Goal: Transaction & Acquisition: Purchase product/service

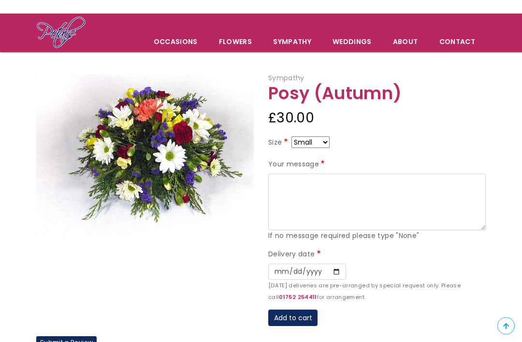
scroll to position [51, 0]
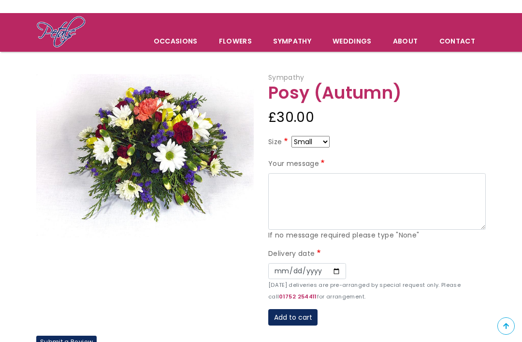
click at [324, 144] on select "Small Medium Large" at bounding box center [311, 142] width 38 height 12
select select "9"
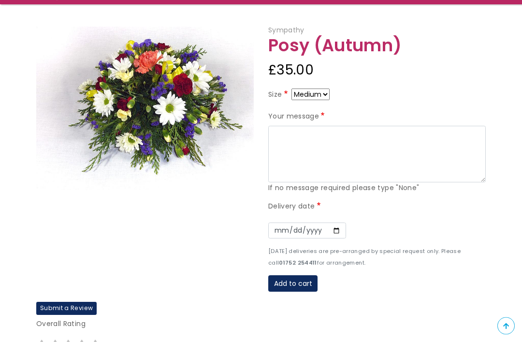
scroll to position [100, 0]
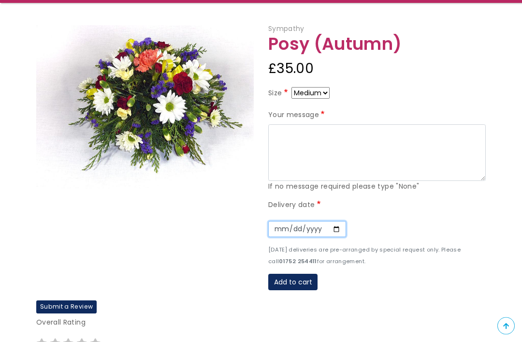
click at [275, 228] on input "Date" at bounding box center [307, 230] width 78 height 16
type input "2025-09-16"
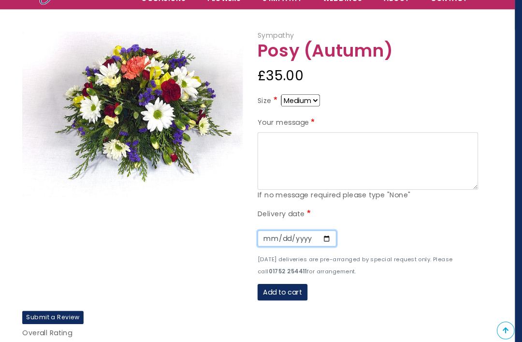
scroll to position [73, 7]
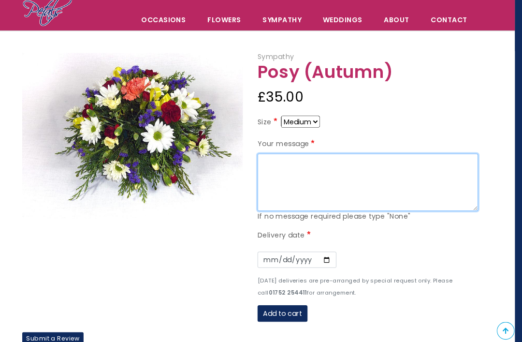
click at [434, 167] on textarea "Your message" at bounding box center [371, 179] width 218 height 57
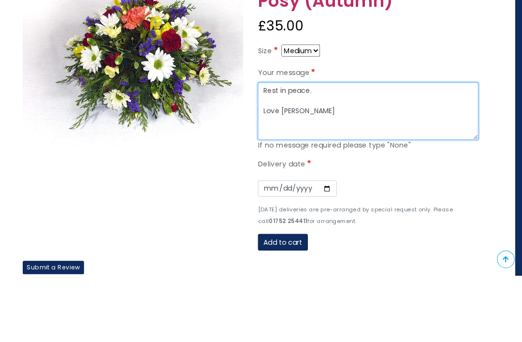
click at [304, 151] on textarea "Rest in peace. Love Spencer Tyler" at bounding box center [371, 179] width 218 height 57
click at [300, 151] on textarea "Rest in peace. Love Spencer Tyler" at bounding box center [371, 179] width 218 height 57
click at [323, 151] on textarea "Rest in peace. Love Spencer, Tyler" at bounding box center [371, 179] width 218 height 57
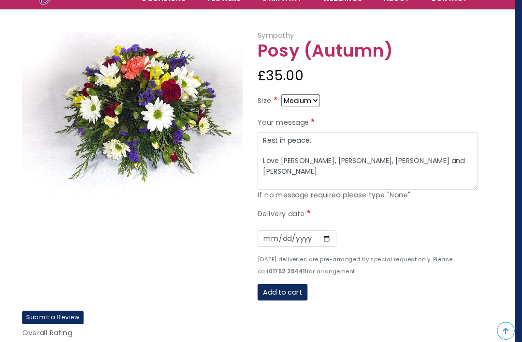
scroll to position [97, 7]
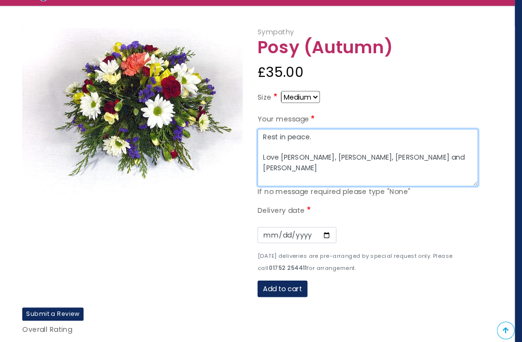
type textarea "Rest in peace. Love Spencer, Tyler, Margaret, Maurice and Aaron XXXXX"
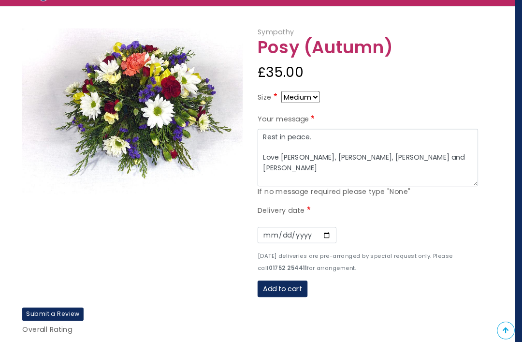
click at [279, 283] on button "Add to cart" at bounding box center [285, 285] width 49 height 16
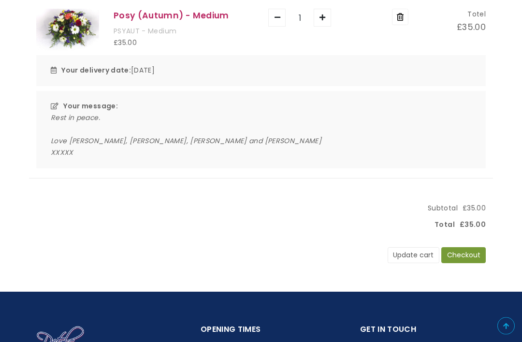
scroll to position [173, 0]
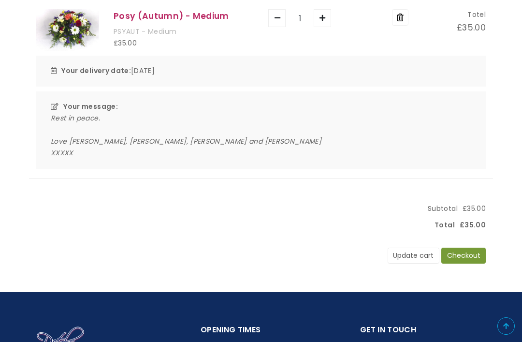
click at [471, 253] on button "Checkout" at bounding box center [464, 256] width 45 height 16
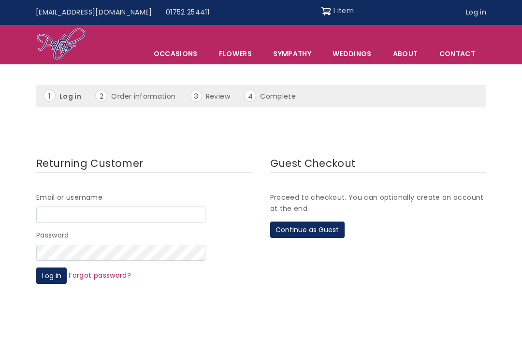
click at [310, 228] on button "Continue as Guest" at bounding box center [307, 230] width 74 height 16
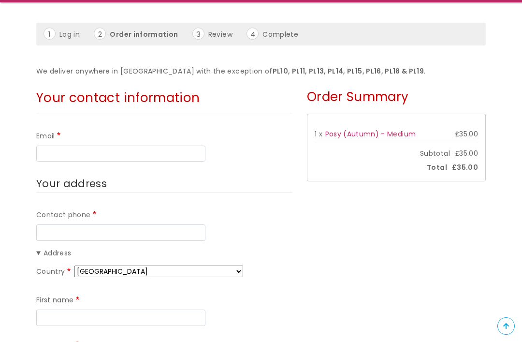
scroll to position [118, 0]
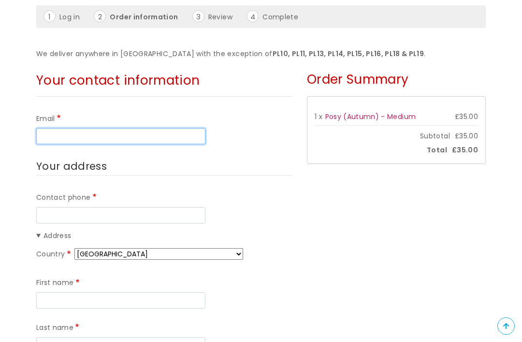
click at [69, 137] on input "Email" at bounding box center [120, 136] width 169 height 16
type input "s.m.watts@talktalk.net"
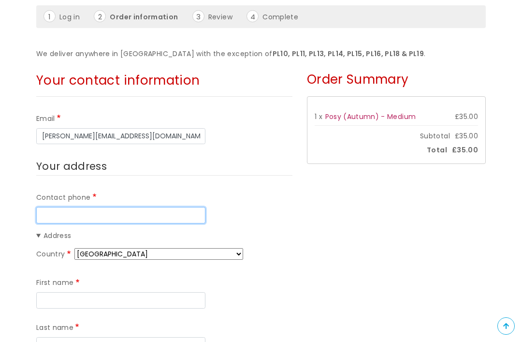
click at [56, 210] on input "Contact phone" at bounding box center [120, 215] width 169 height 16
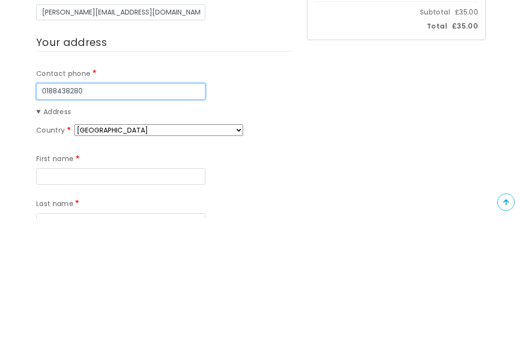
type input "0188438280"
click at [220, 248] on select "Afghanistan Åland Islands Albania Algeria American Samoa Andorra Angola Anguill…" at bounding box center [158, 254] width 169 height 12
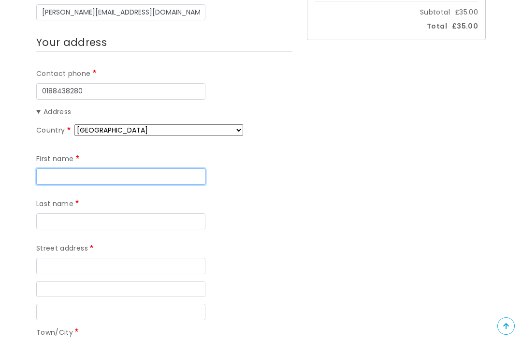
click at [148, 171] on input "First name" at bounding box center [120, 176] width 169 height 16
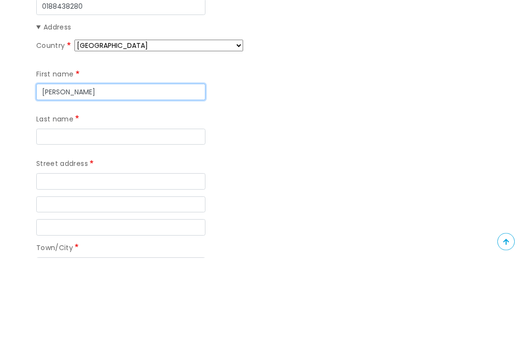
type input "[PERSON_NAME]"
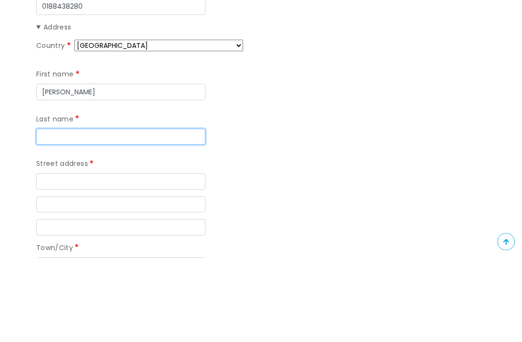
click at [141, 213] on input "Last name" at bounding box center [120, 221] width 169 height 16
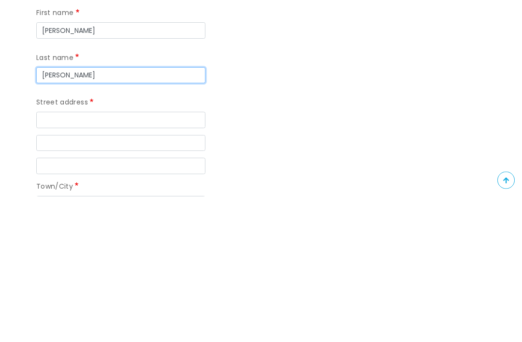
type input "[PERSON_NAME]"
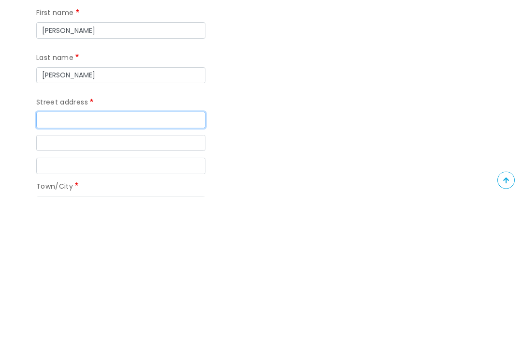
click at [52, 258] on input "Street address" at bounding box center [120, 266] width 169 height 16
type input "9 Larks Rise"
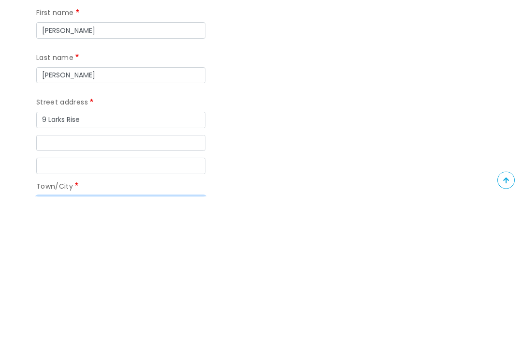
type input "Cullompton"
type input "EX15 1UT"
type input "9 Larks Rise"
type input "Cullompton"
type input "EX15 1UT"
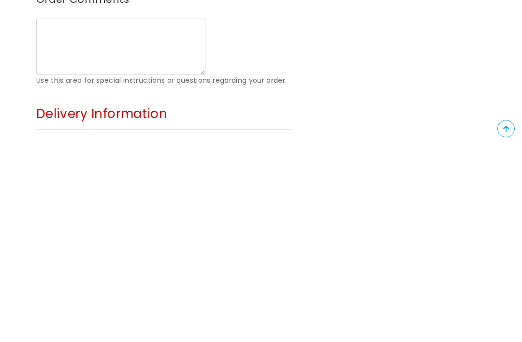
scroll to position [460, 0]
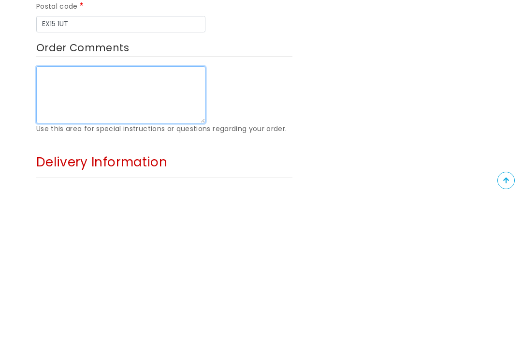
click at [139, 212] on textarea "Order Comments" at bounding box center [120, 240] width 169 height 57
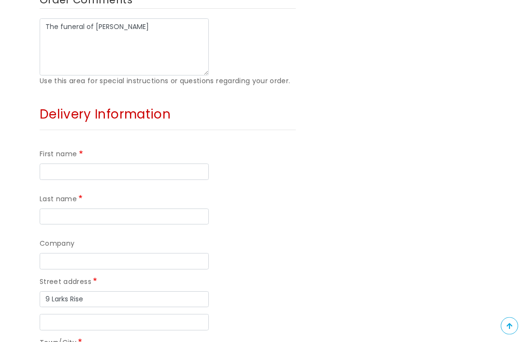
scroll to position [674, 0]
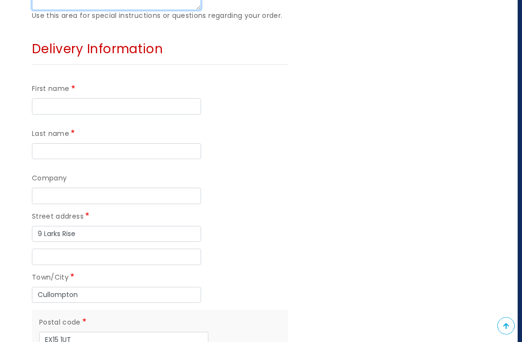
type textarea "The funeral of David Helmer"
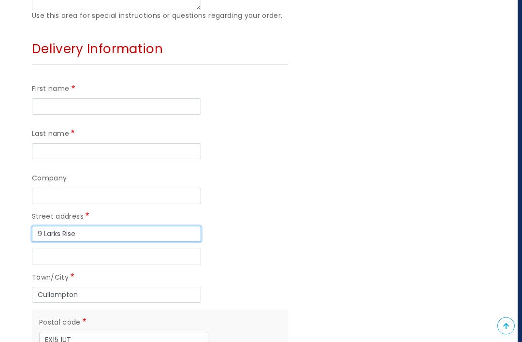
click at [94, 226] on input "9 Larks Rise" at bounding box center [116, 234] width 169 height 16
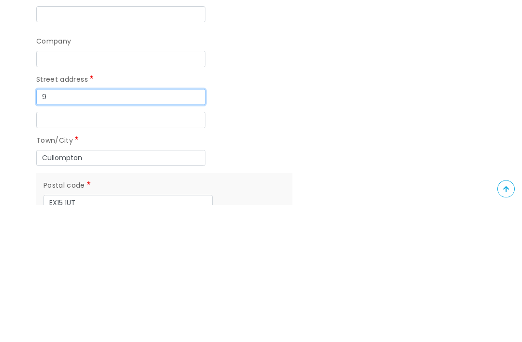
type input "9"
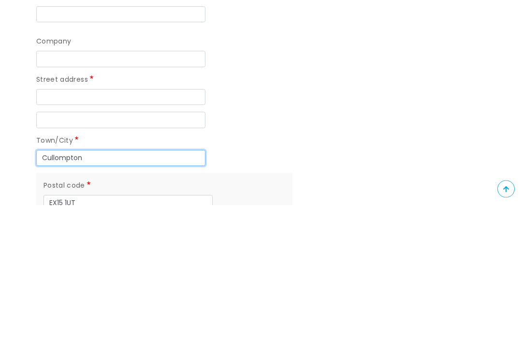
click at [95, 287] on input "Cullompton" at bounding box center [120, 295] width 169 height 16
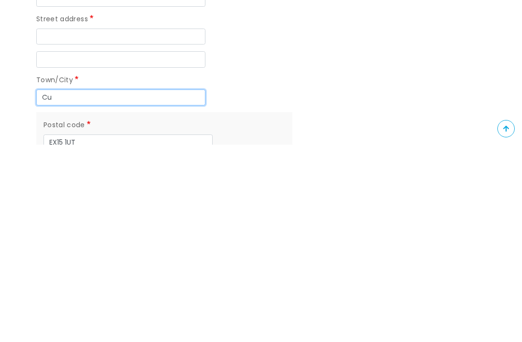
type input "C"
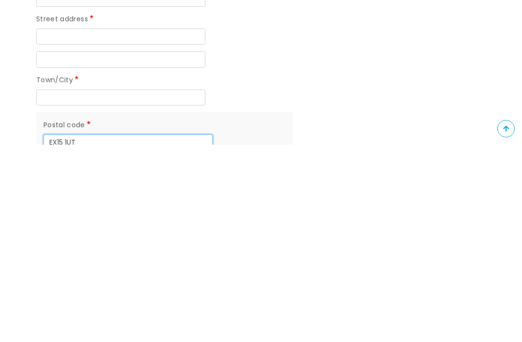
click at [95, 332] on input "EX15 1UT" at bounding box center [128, 340] width 169 height 16
type input "E"
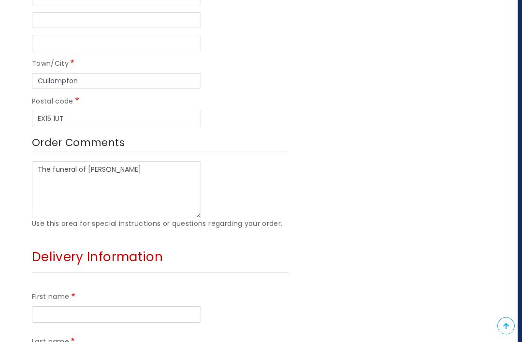
scroll to position [511, 4]
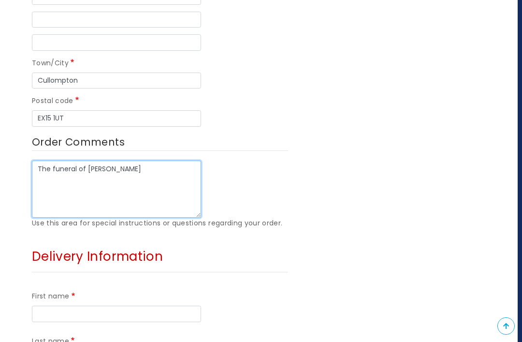
click at [43, 162] on textarea "The funeral of David Helmer" at bounding box center [116, 189] width 169 height 57
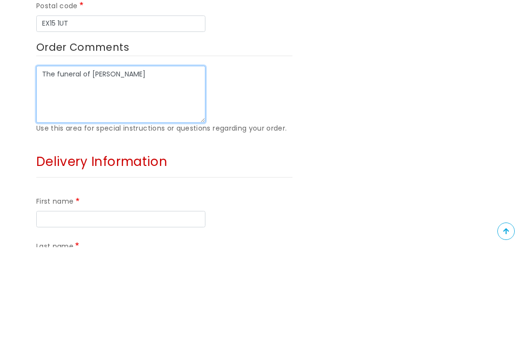
click at [147, 161] on textarea "The funeral of David Helmer" at bounding box center [120, 189] width 169 height 57
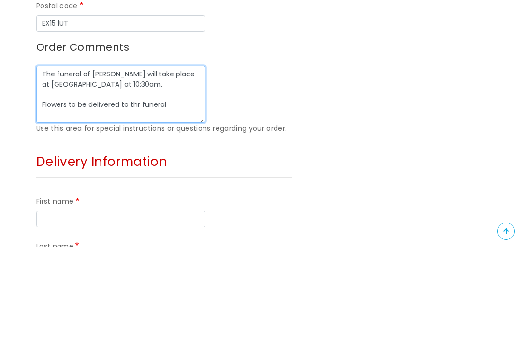
click at [139, 161] on textarea "The funeral of David Helmer will take place at Modbury church at 10:30am. Flowe…" at bounding box center [120, 189] width 169 height 57
click at [138, 161] on textarea "The funeral of David Helmer will take place at Modbury church at 10:30am. Flowe…" at bounding box center [120, 189] width 169 height 57
click at [185, 161] on textarea "The funeral of David Helmer will take place at Modbury church at 10:30am. Flowe…" at bounding box center [120, 189] width 169 height 57
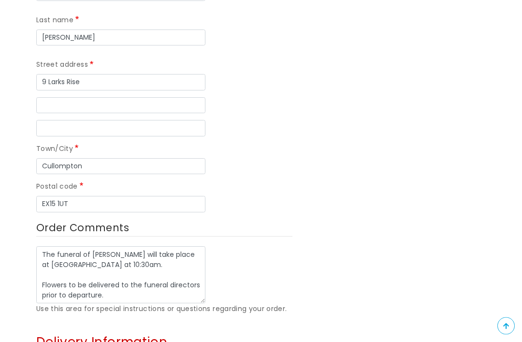
scroll to position [426, 0]
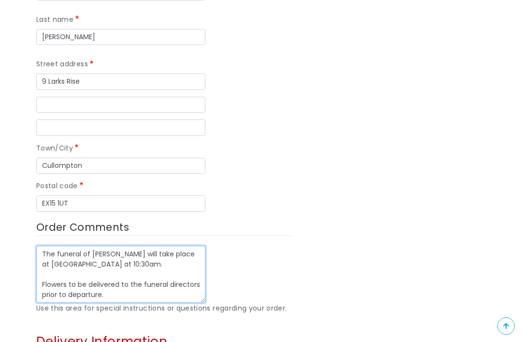
click at [140, 253] on textarea "The funeral of David Helmer will take place at Modbury church at 10:30am. Flowe…" at bounding box center [120, 274] width 169 height 57
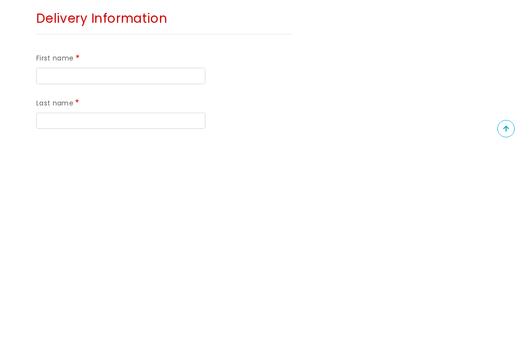
scroll to position [553, 0]
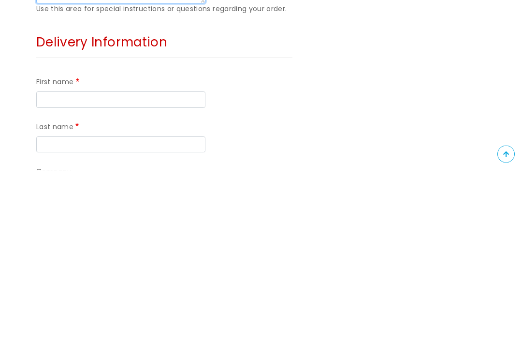
type textarea "The funeral of David Helmer will take place at Modbury church at 10:30am on 16t…"
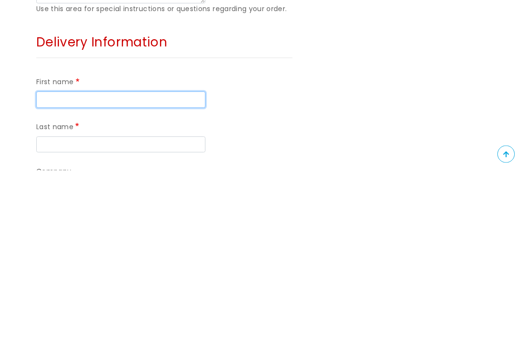
click at [60, 264] on input "First name" at bounding box center [120, 272] width 169 height 16
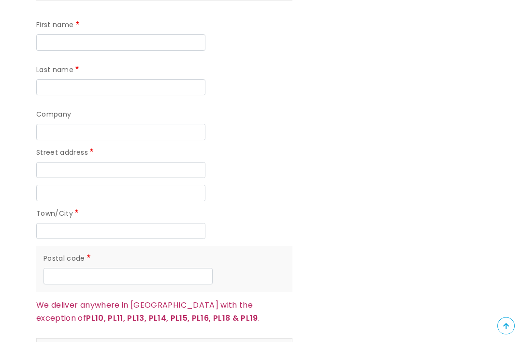
scroll to position [783, 0]
click at [119, 34] on input "First name" at bounding box center [120, 42] width 169 height 16
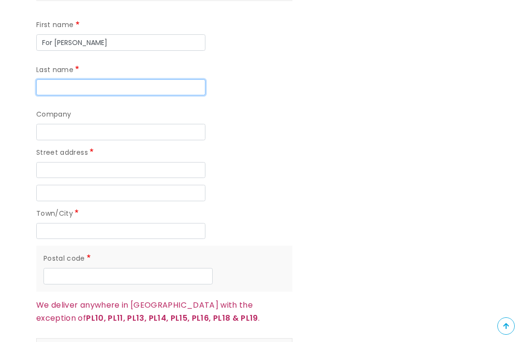
click at [128, 84] on input "Last name" at bounding box center [120, 87] width 169 height 16
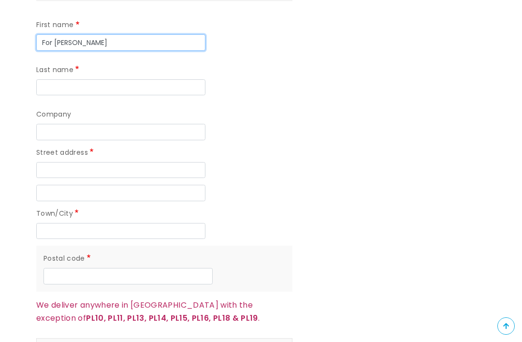
click at [118, 37] on input "For david" at bounding box center [120, 42] width 169 height 16
type input "For [PERSON_NAME]"
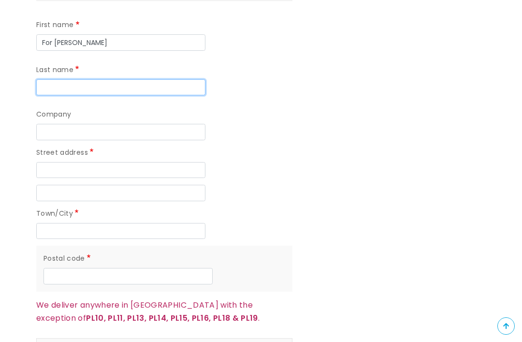
click at [122, 79] on input "Last name" at bounding box center [120, 87] width 169 height 16
type input "[PERSON_NAME]"
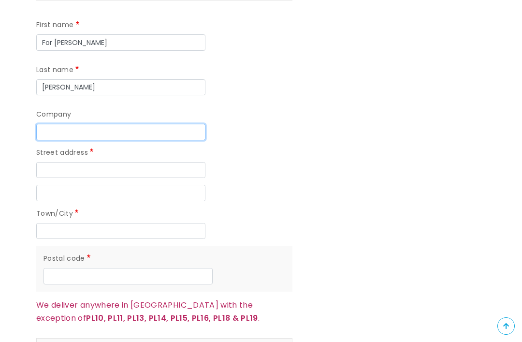
click at [159, 124] on input "Company" at bounding box center [120, 132] width 169 height 16
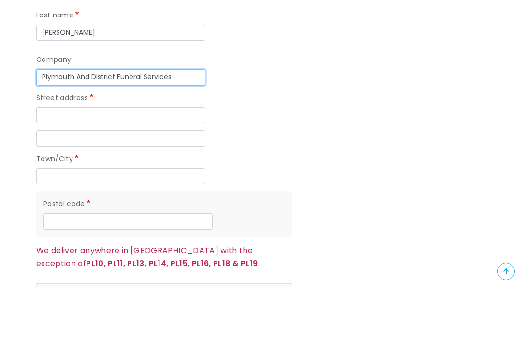
type input "Plymouth And District Funeral Services"
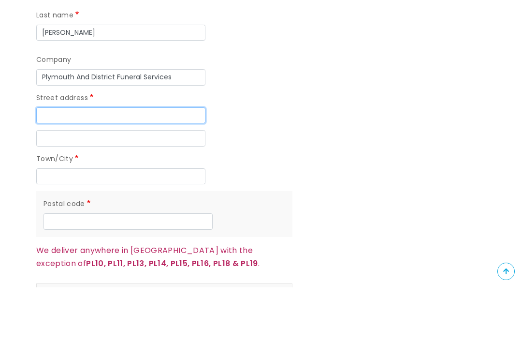
click at [48, 162] on input "Street address" at bounding box center [120, 170] width 169 height 16
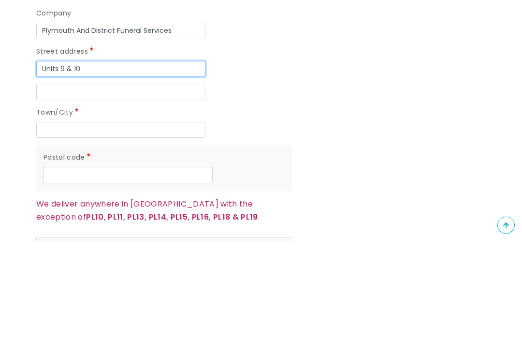
type input "Units 9 & 10"
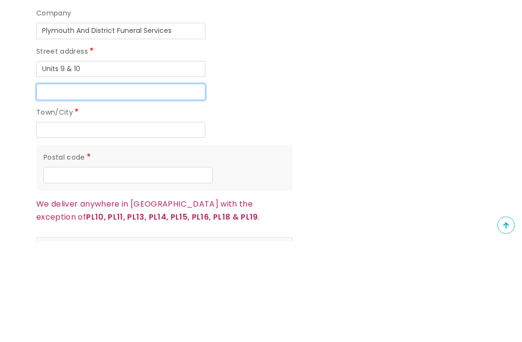
click at [136, 185] on input "Street address line 2" at bounding box center [120, 193] width 169 height 16
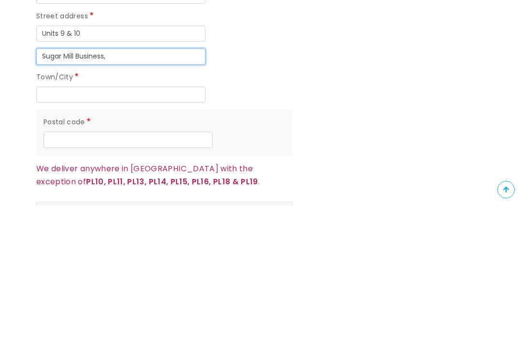
type input "Sugar Mill Business,"
click at [47, 185] on input "Sugar Mill Business," at bounding box center [120, 193] width 169 height 16
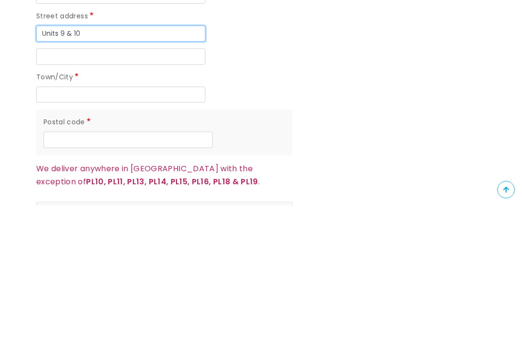
click at [132, 162] on input "Units 9 & 10" at bounding box center [120, 170] width 169 height 16
type input "Units 9 & 10 [GEOGRAPHIC_DATA]"
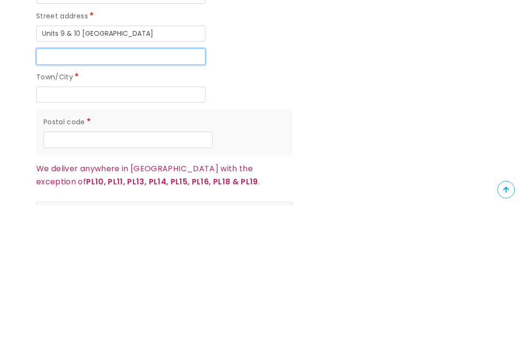
click at [59, 185] on input "Street address line 2" at bounding box center [120, 193] width 169 height 16
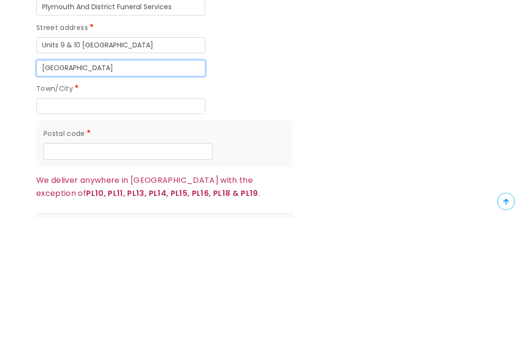
type input "[GEOGRAPHIC_DATA]"
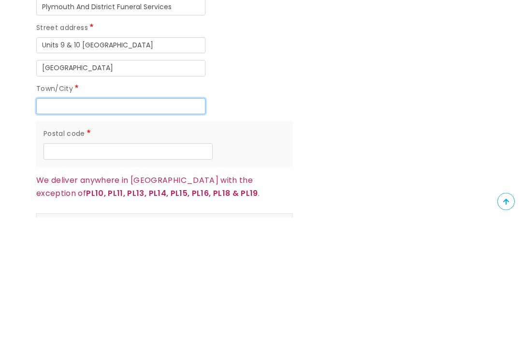
click at [139, 223] on input "Town/City" at bounding box center [120, 231] width 169 height 16
type input "[GEOGRAPHIC_DATA]"
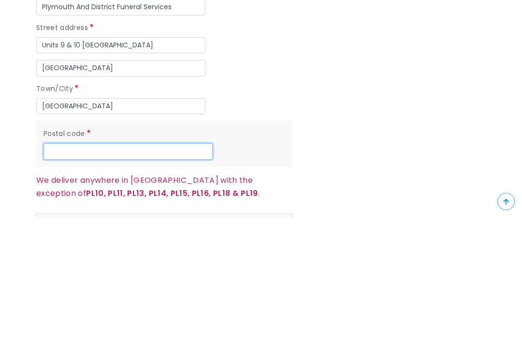
click at [149, 268] on input "Postal code" at bounding box center [128, 276] width 169 height 16
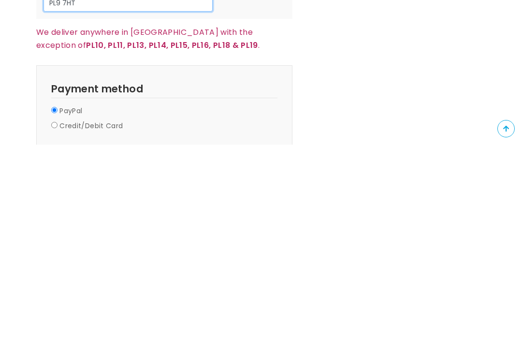
scroll to position [860, 0]
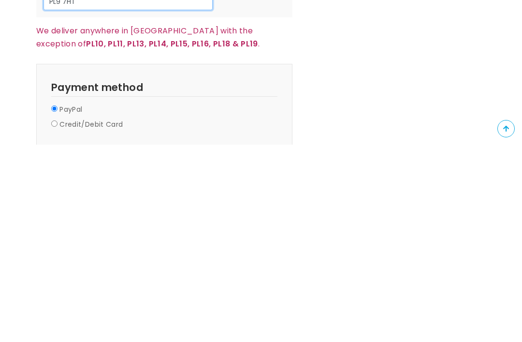
type input "PL9 7HT"
click at [60, 316] on label "Credit/Debit Card" at bounding box center [90, 322] width 63 height 12
click at [58, 318] on input "Credit/Debit Card" at bounding box center [54, 321] width 6 height 6
radio input "true"
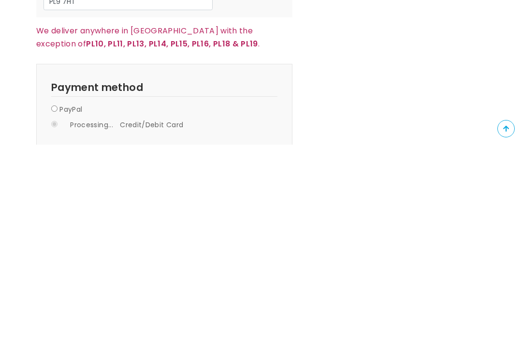
scroll to position [1057, 0]
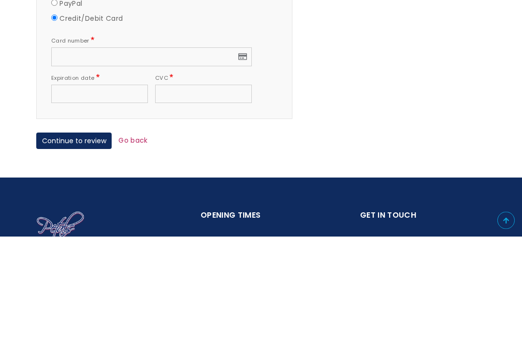
click at [74, 238] on button "Continue to review" at bounding box center [73, 246] width 75 height 16
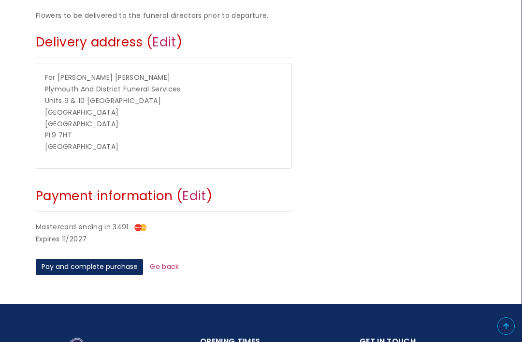
scroll to position [399, 0]
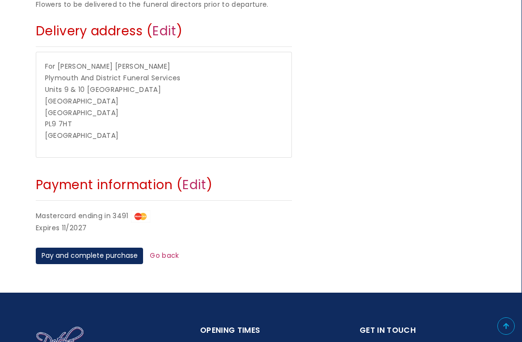
click at [84, 250] on button "Pay and complete purchase" at bounding box center [89, 256] width 107 height 16
